Goal: Task Accomplishment & Management: Manage account settings

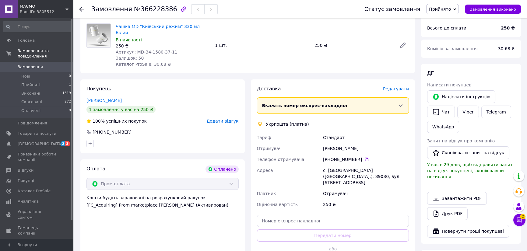
scroll to position [61, 0]
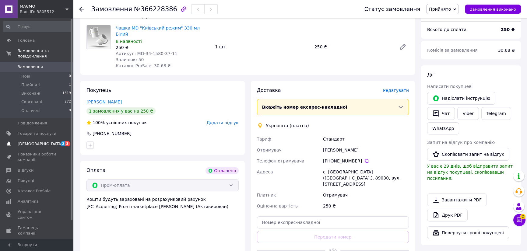
click at [52, 141] on span "[DEMOGRAPHIC_DATA]" at bounding box center [37, 143] width 39 height 5
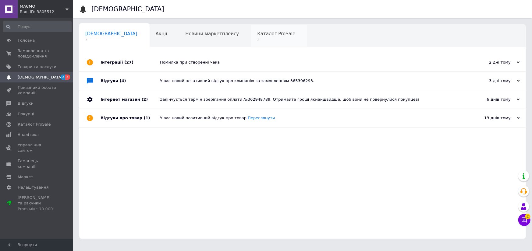
click at [257, 34] on span "Каталог ProSale" at bounding box center [276, 33] width 38 height 5
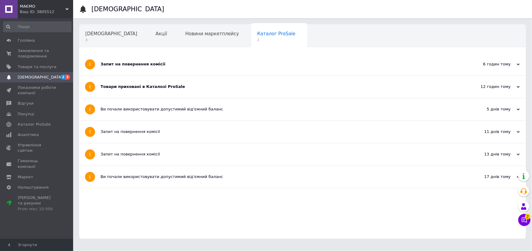
click at [155, 90] on div "Товари приховані в Каталозі ProSale" at bounding box center [280, 87] width 358 height 22
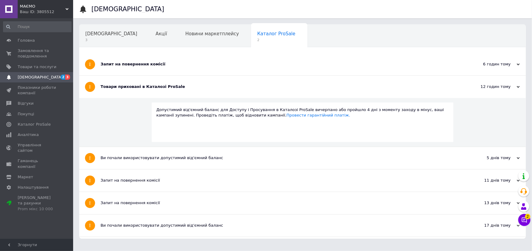
click at [129, 68] on div "Запит на повернення комісії" at bounding box center [280, 64] width 358 height 22
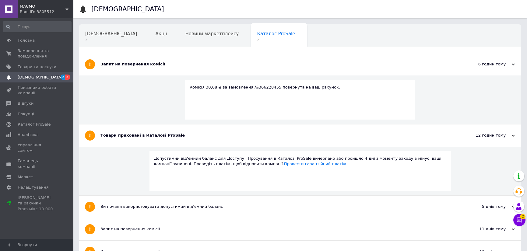
click at [258, 88] on div "Комісія 30,68 ₴ за замовлення №366228455 повернута на ваш рахунок." at bounding box center [300, 87] width 221 height 5
click at [259, 88] on div "Комісія 30,68 ₴ за замовлення №366228455 повернута на ваш рахунок." at bounding box center [300, 87] width 221 height 5
copy div "366228455"
click at [31, 51] on span "Замовлення та повідомлення" at bounding box center [37, 53] width 39 height 11
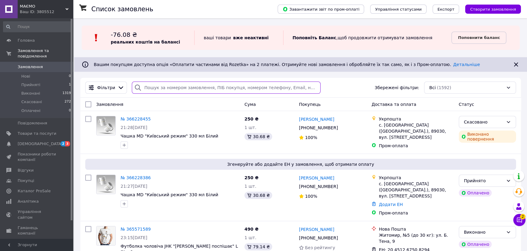
click at [174, 87] on input "search" at bounding box center [226, 88] width 189 height 12
paste input "366228455"
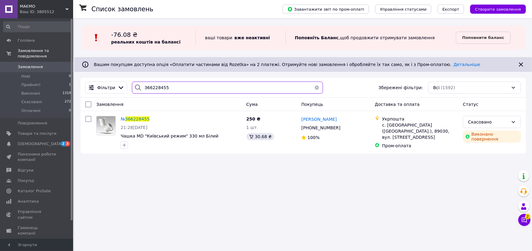
type input "366228455"
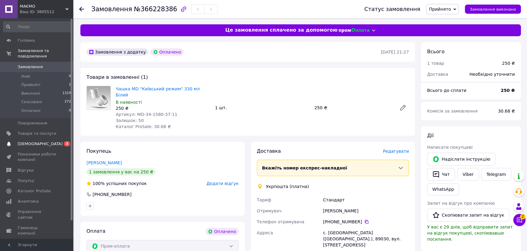
click at [40, 141] on span "[DEMOGRAPHIC_DATA]" at bounding box center [37, 143] width 39 height 5
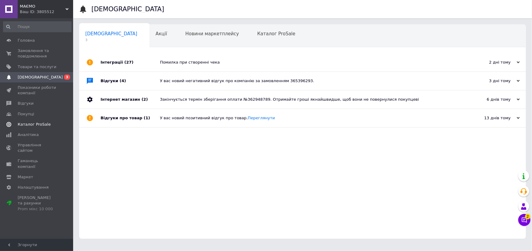
click at [38, 123] on span "Каталог ProSale" at bounding box center [34, 124] width 33 height 5
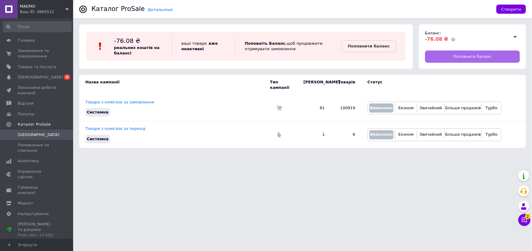
click at [443, 59] on link "Поповнити баланс" at bounding box center [472, 57] width 95 height 12
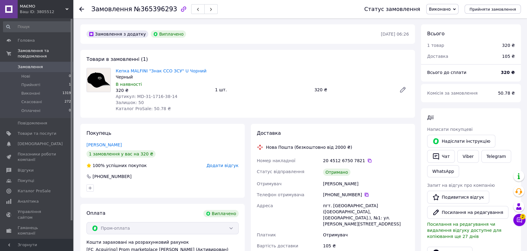
click at [364, 194] on icon at bounding box center [366, 194] width 5 height 5
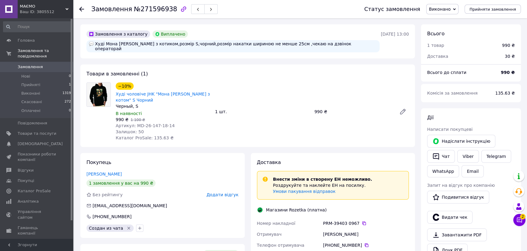
scroll to position [19, 0]
